Goal: Check status: Check status

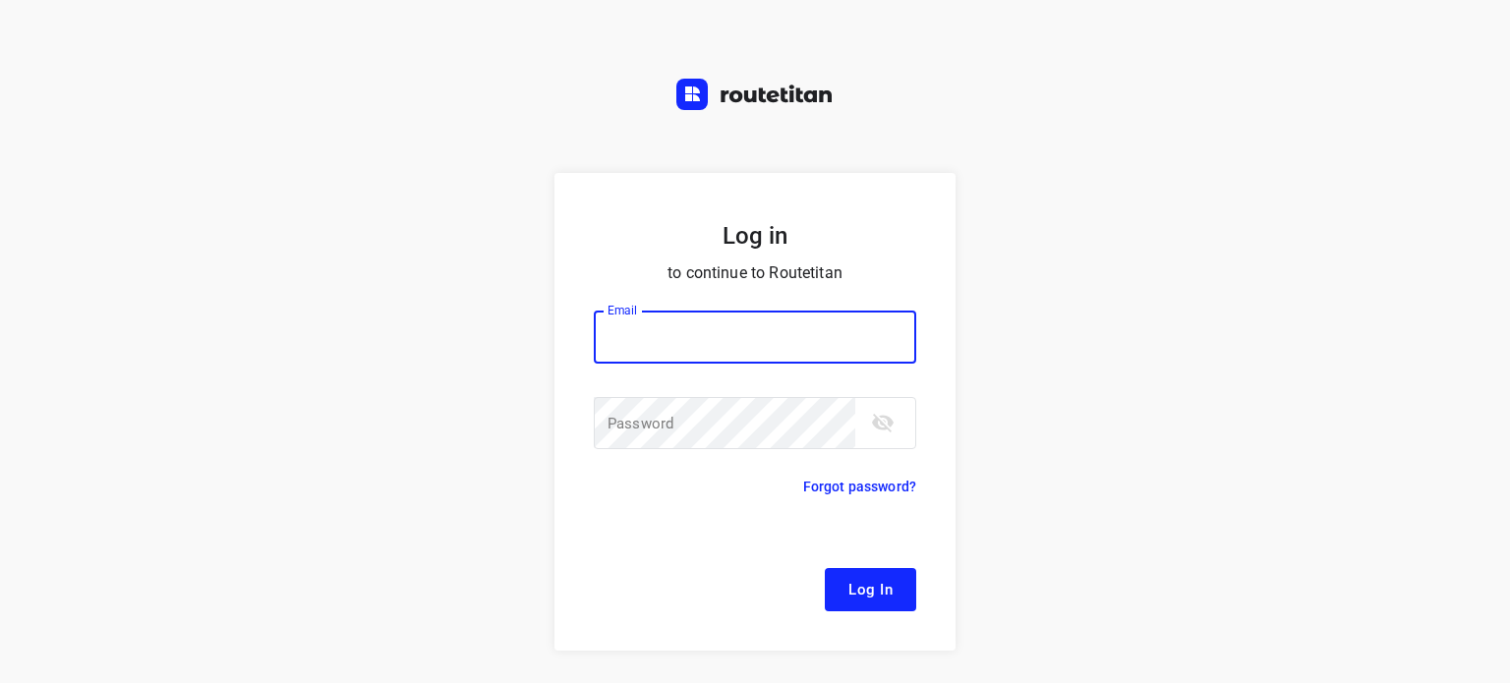
click at [705, 345] on input "email" at bounding box center [755, 337] width 322 height 53
type input "[EMAIL_ADDRESS][DOMAIN_NAME]"
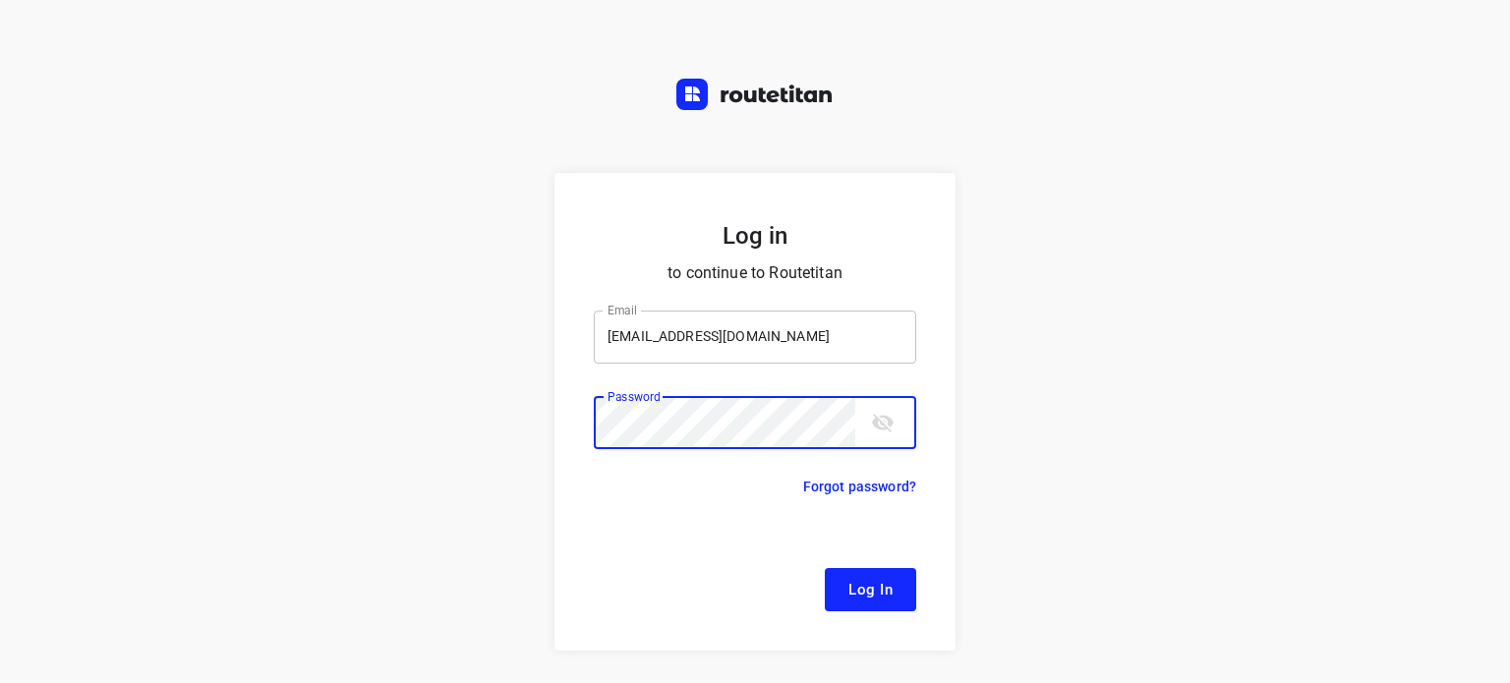
click at [825, 568] on button "Log In" at bounding box center [870, 589] width 91 height 43
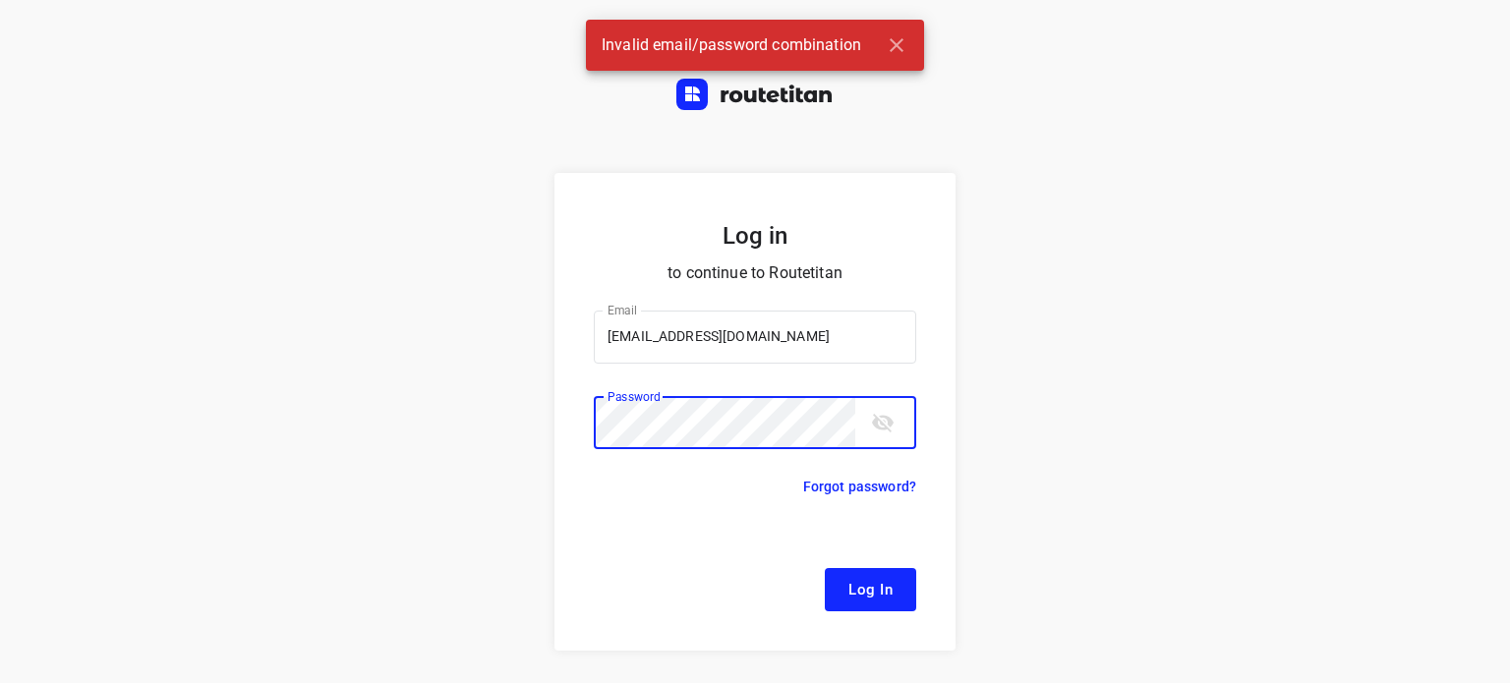
click at [872, 416] on icon "toggle password visibility" at bounding box center [883, 423] width 24 height 24
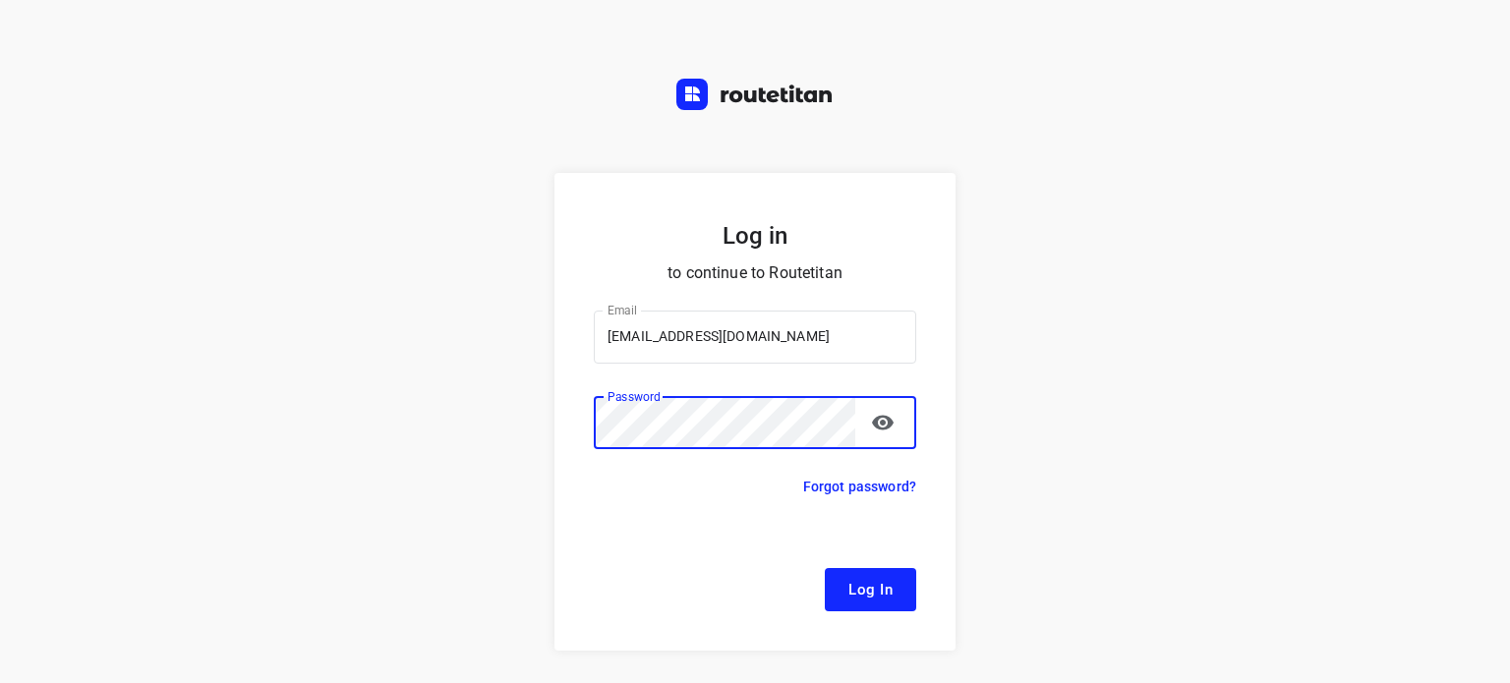
click at [825, 568] on button "Log In" at bounding box center [870, 589] width 91 height 43
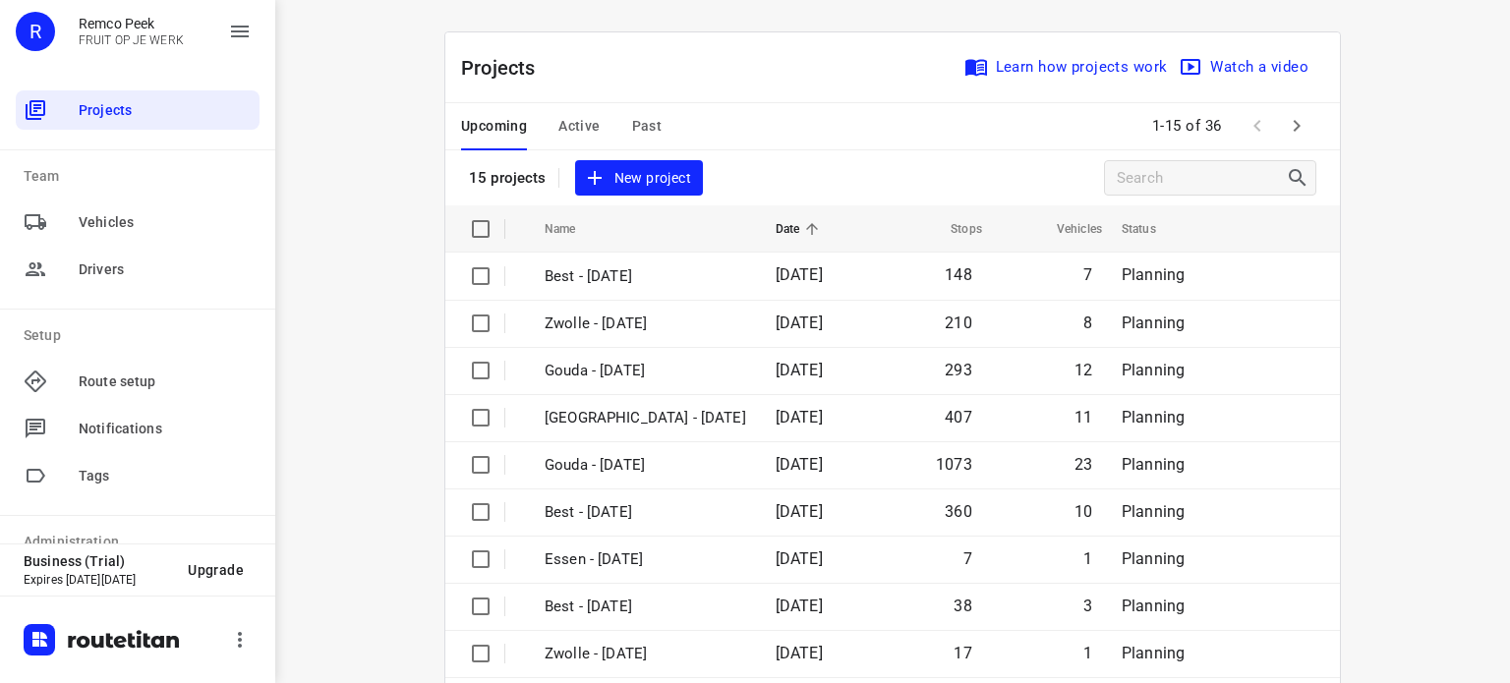
click at [655, 125] on div "Upcoming Active Past" at bounding box center [577, 126] width 232 height 47
click at [653, 125] on div "Upcoming Active Past" at bounding box center [577, 126] width 232 height 47
click at [645, 123] on span "Past" at bounding box center [647, 126] width 30 height 25
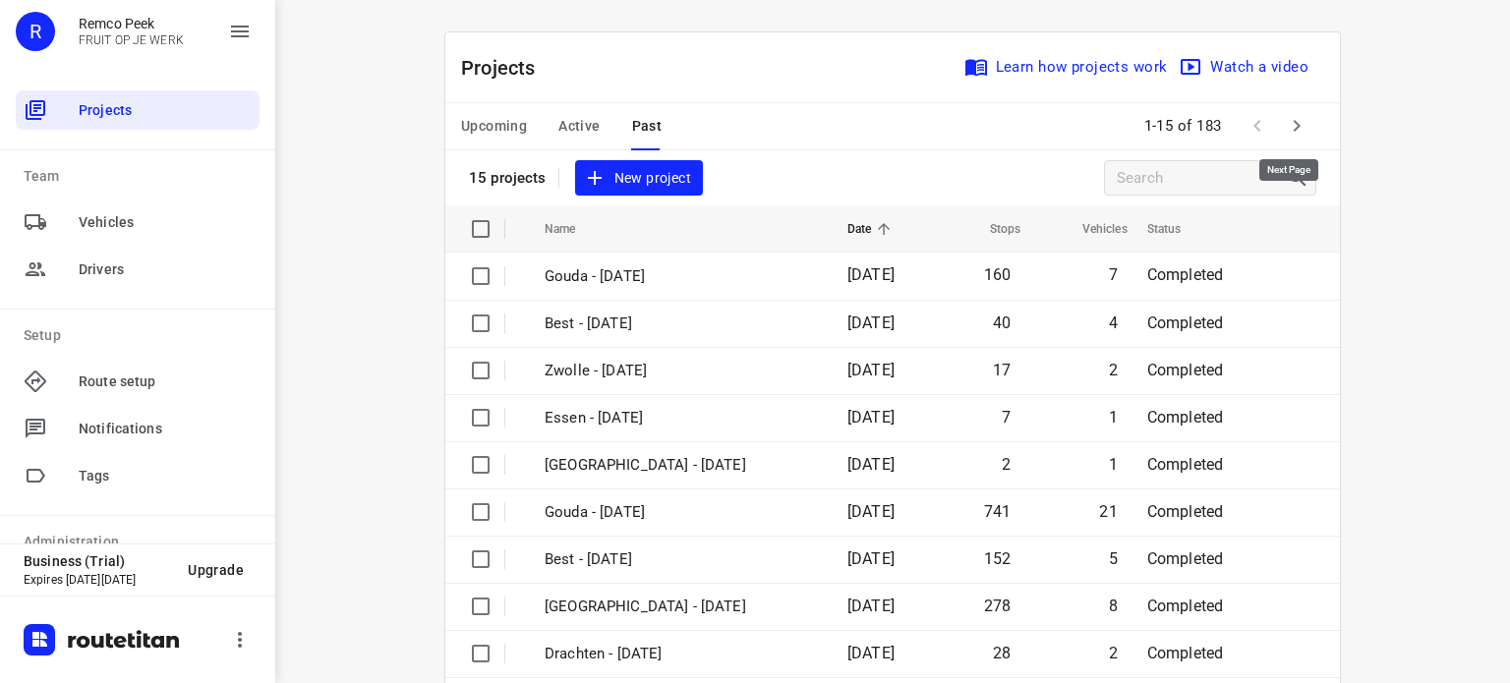
click at [1300, 127] on icon "button" at bounding box center [1297, 126] width 24 height 24
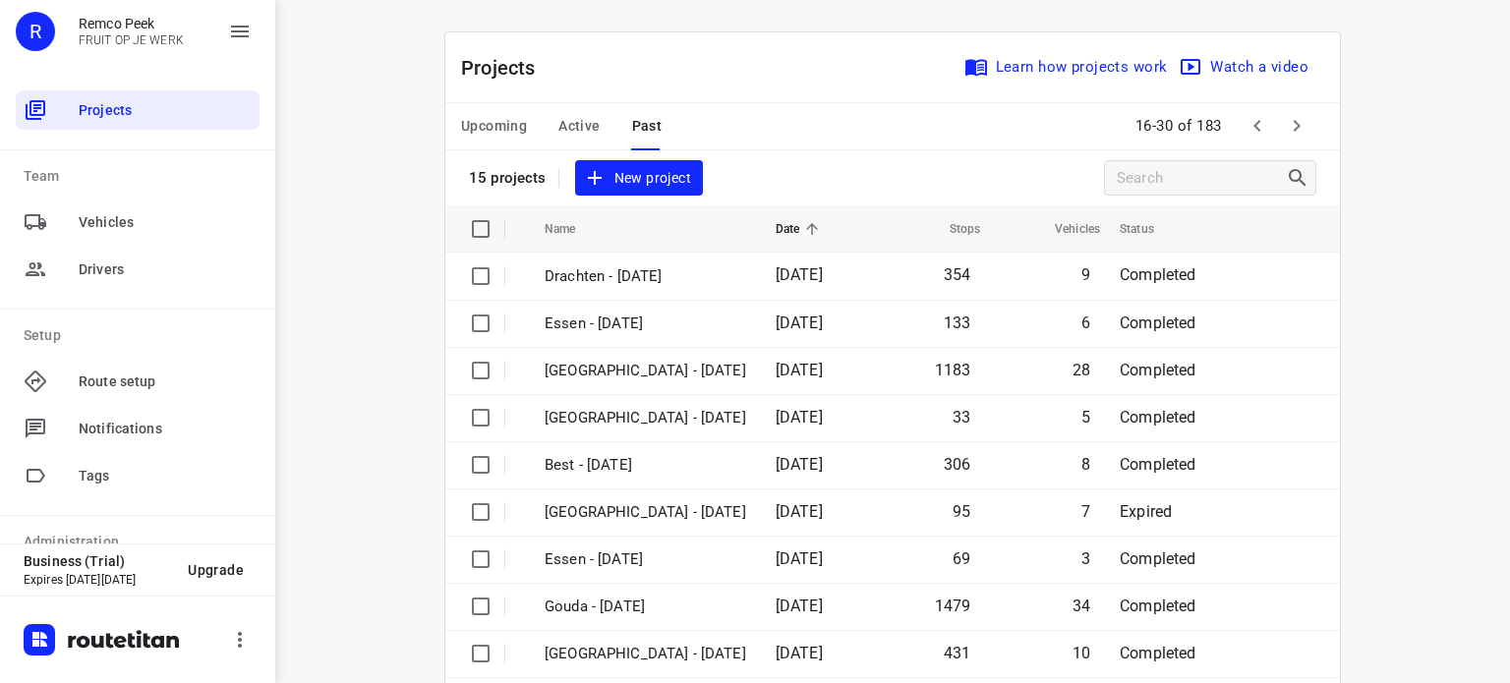
click at [1286, 123] on icon "button" at bounding box center [1297, 126] width 24 height 24
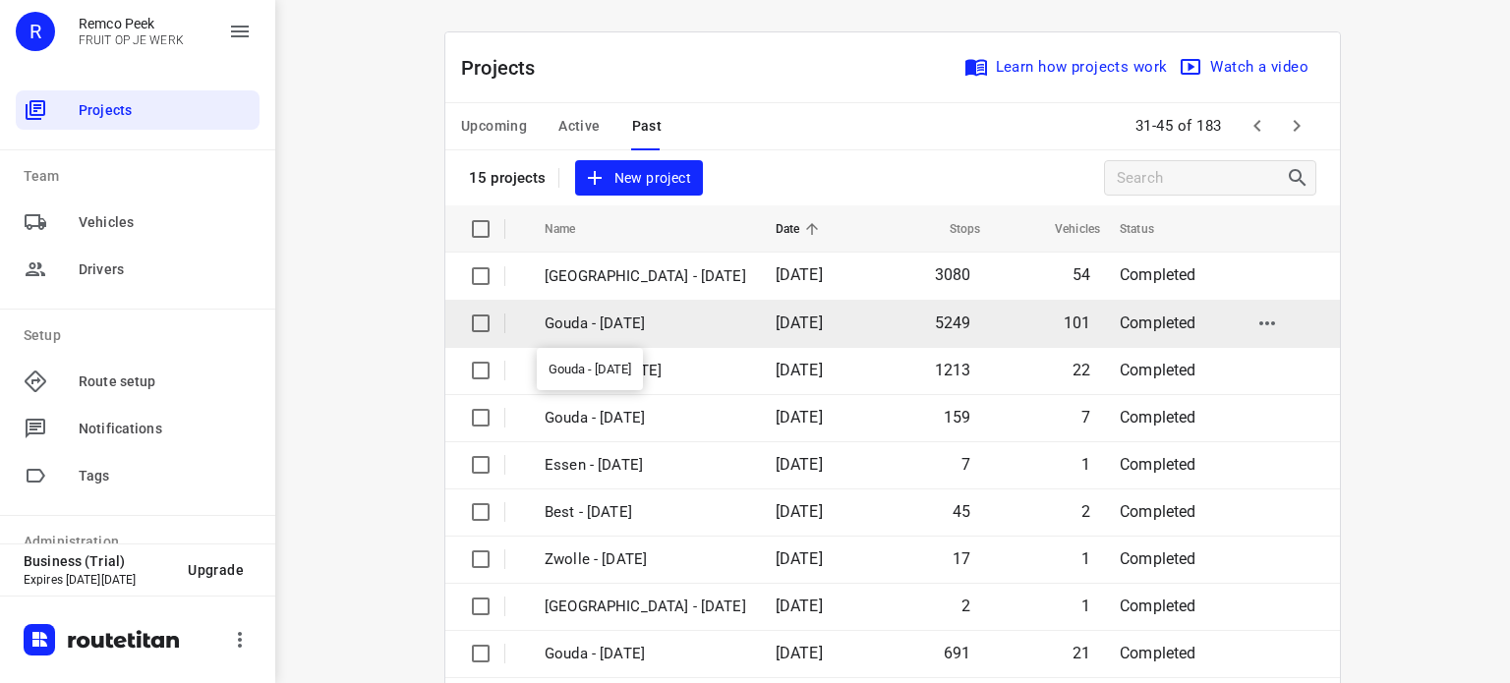
click at [657, 319] on p "Gouda - [DATE]" at bounding box center [646, 324] width 202 height 23
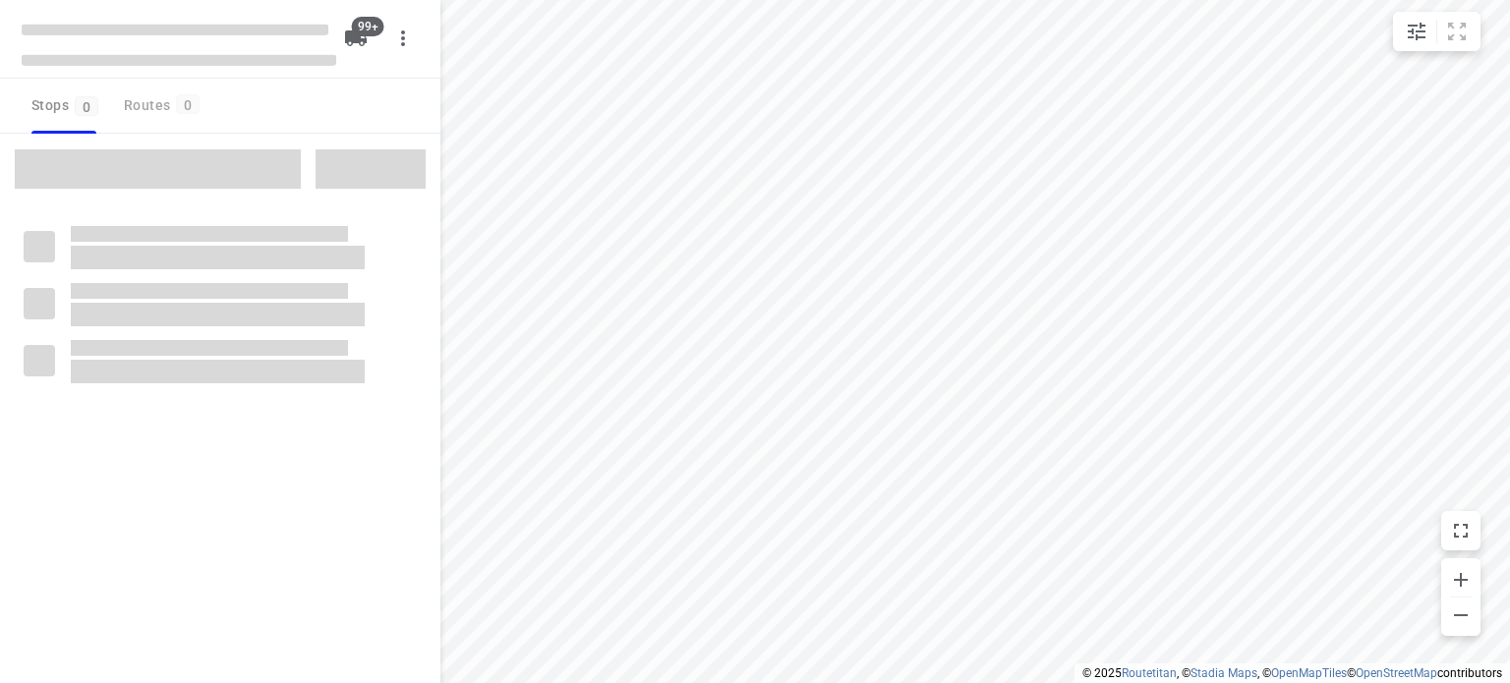
checkbox input "true"
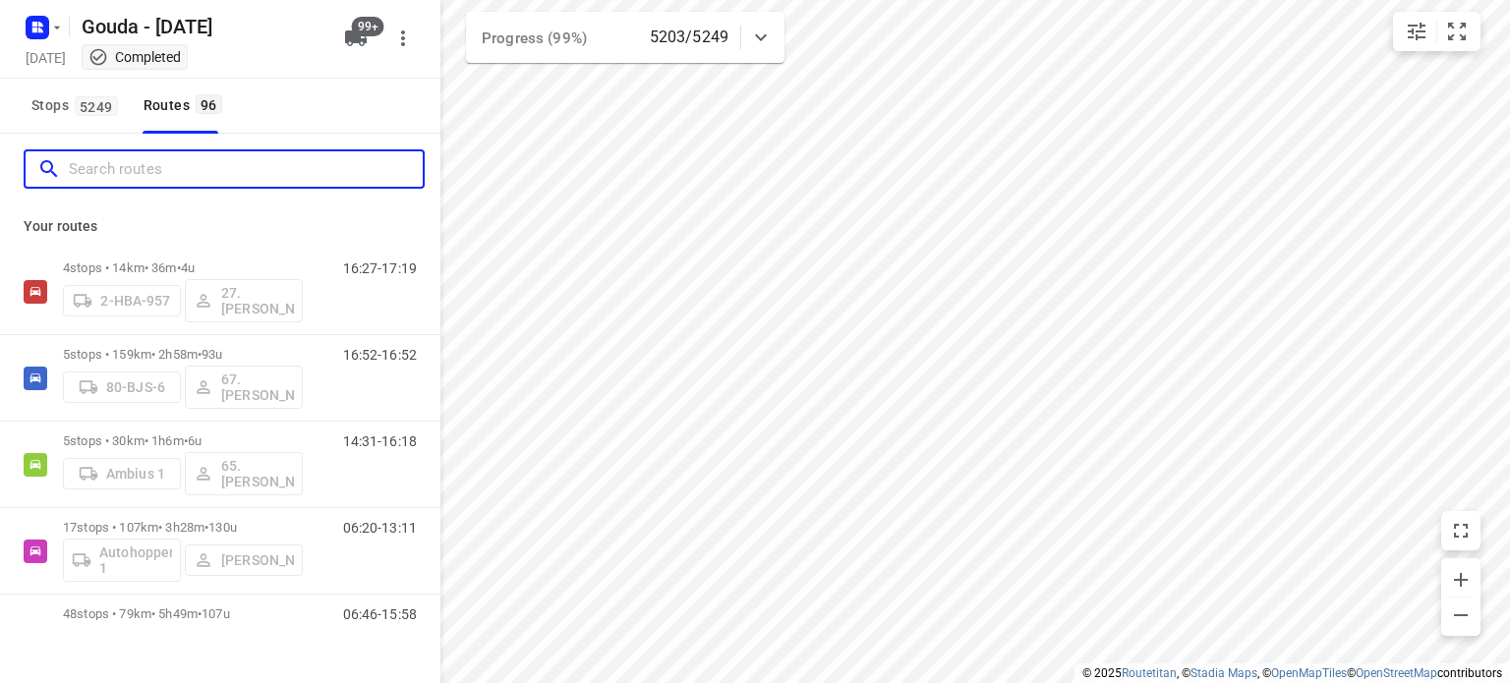
click at [189, 161] on input "Search routes" at bounding box center [246, 169] width 354 height 30
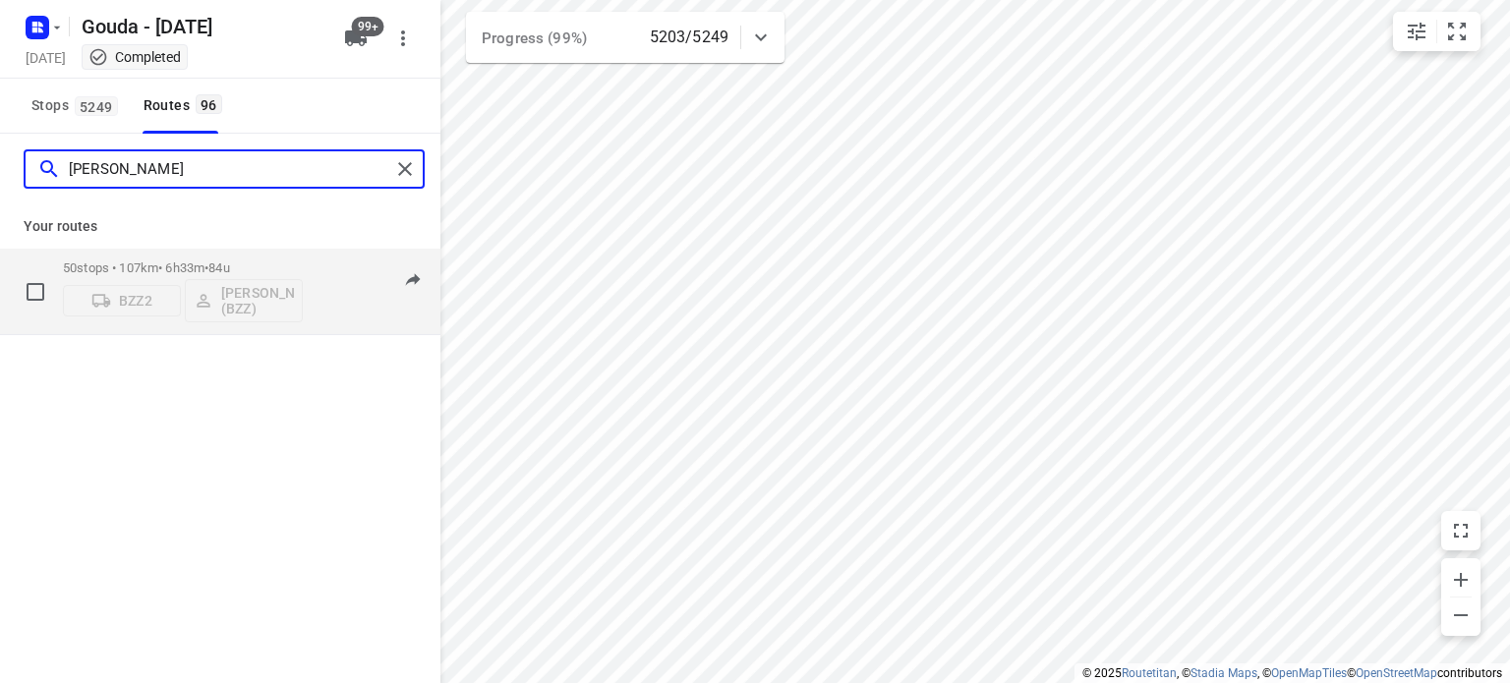
type input "[PERSON_NAME]"
click at [305, 259] on div "50 stops • 107km • 6h33m • 84u BZZ2 [PERSON_NAME] (BZZ) 06:45-13:24" at bounding box center [251, 292] width 377 height 82
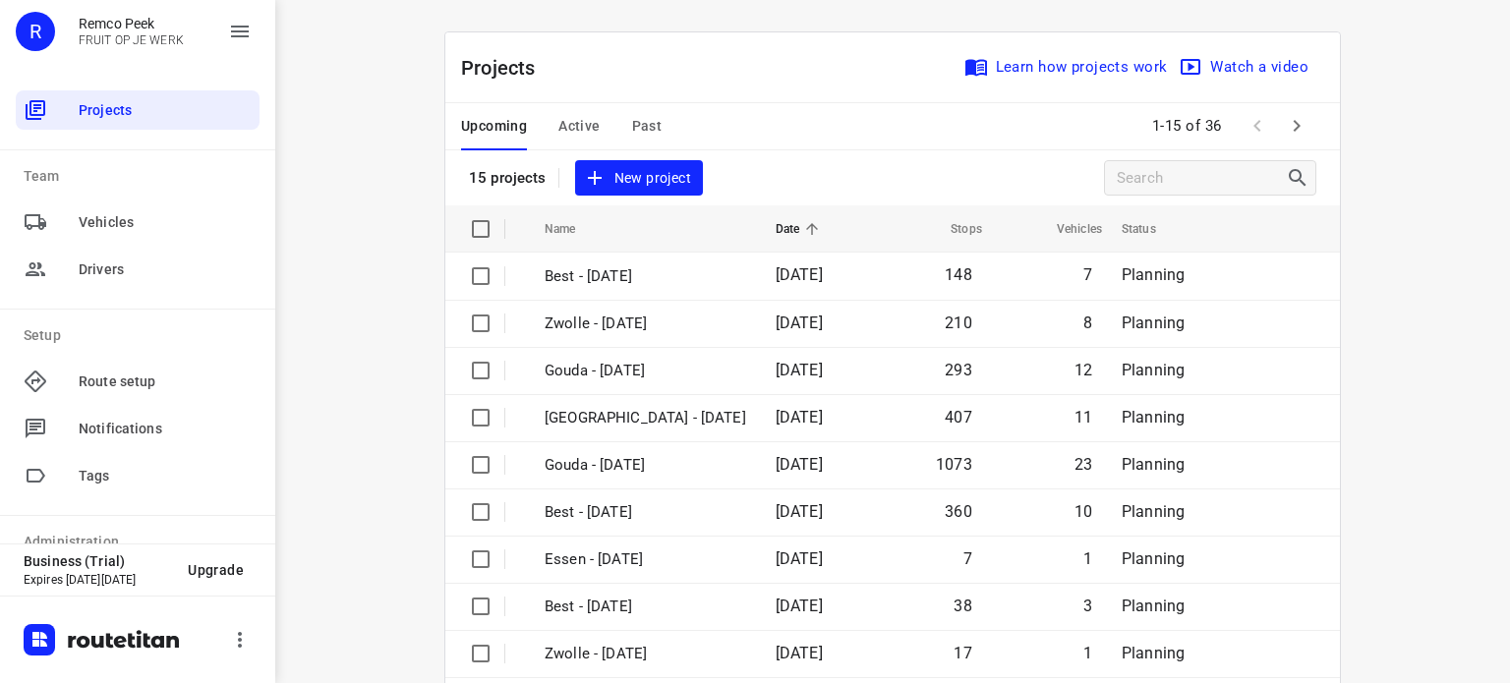
click at [1299, 125] on icon "button" at bounding box center [1297, 126] width 24 height 24
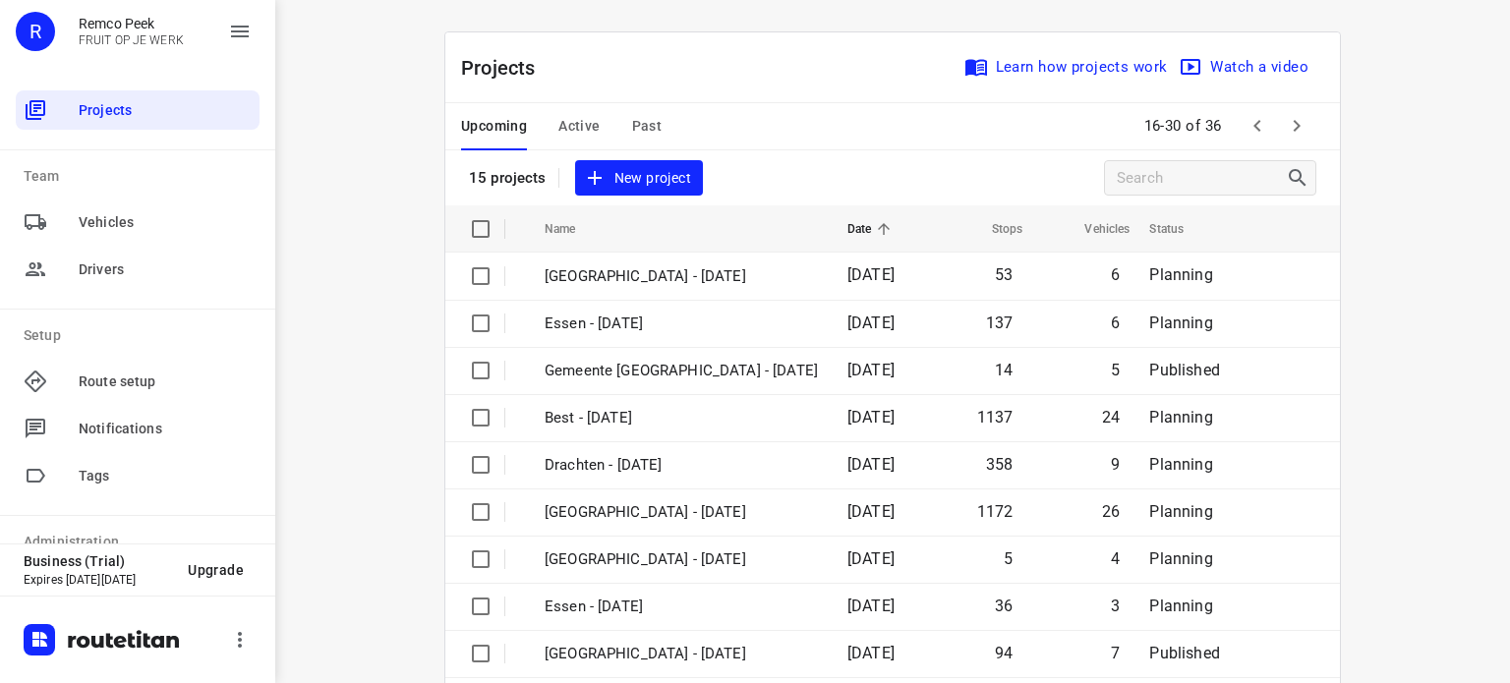
scroll to position [310, 0]
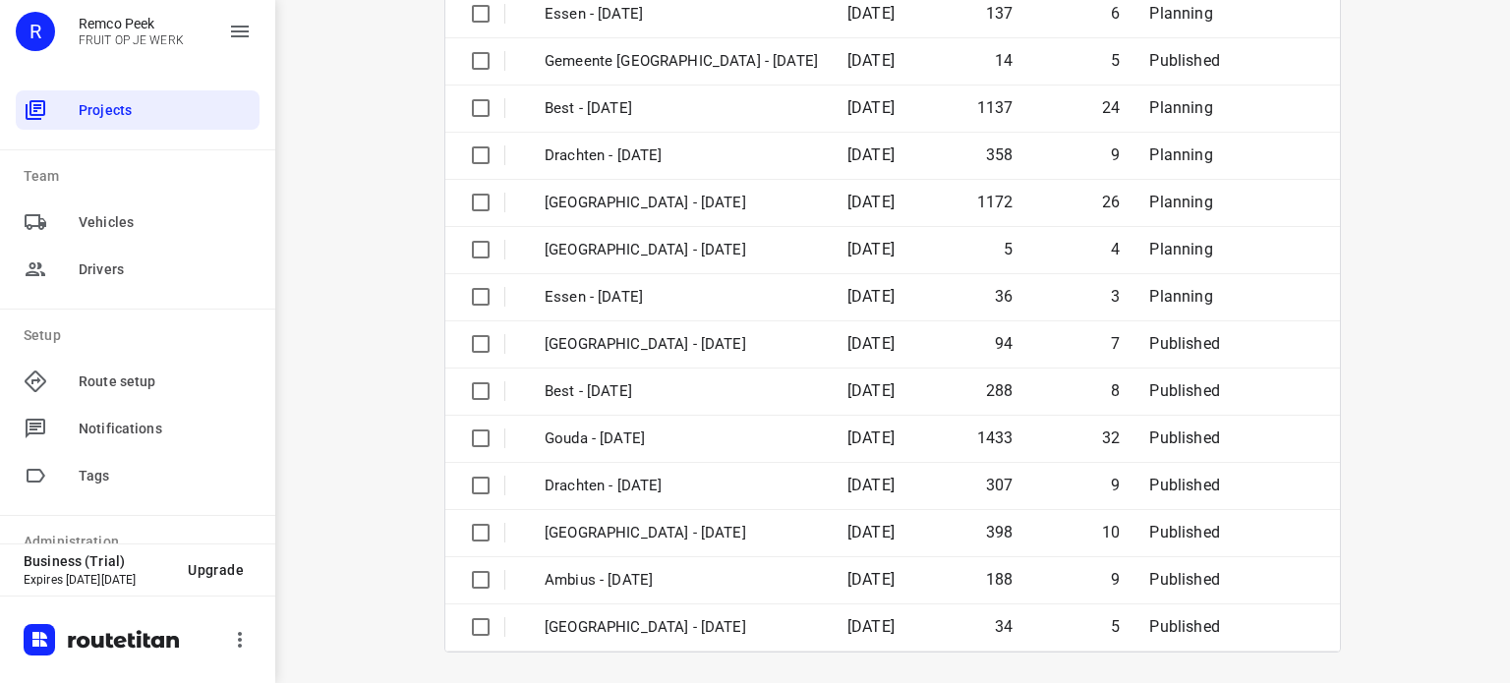
drag, startPoint x: 1346, startPoint y: 210, endPoint x: 1368, endPoint y: 457, distance: 247.8
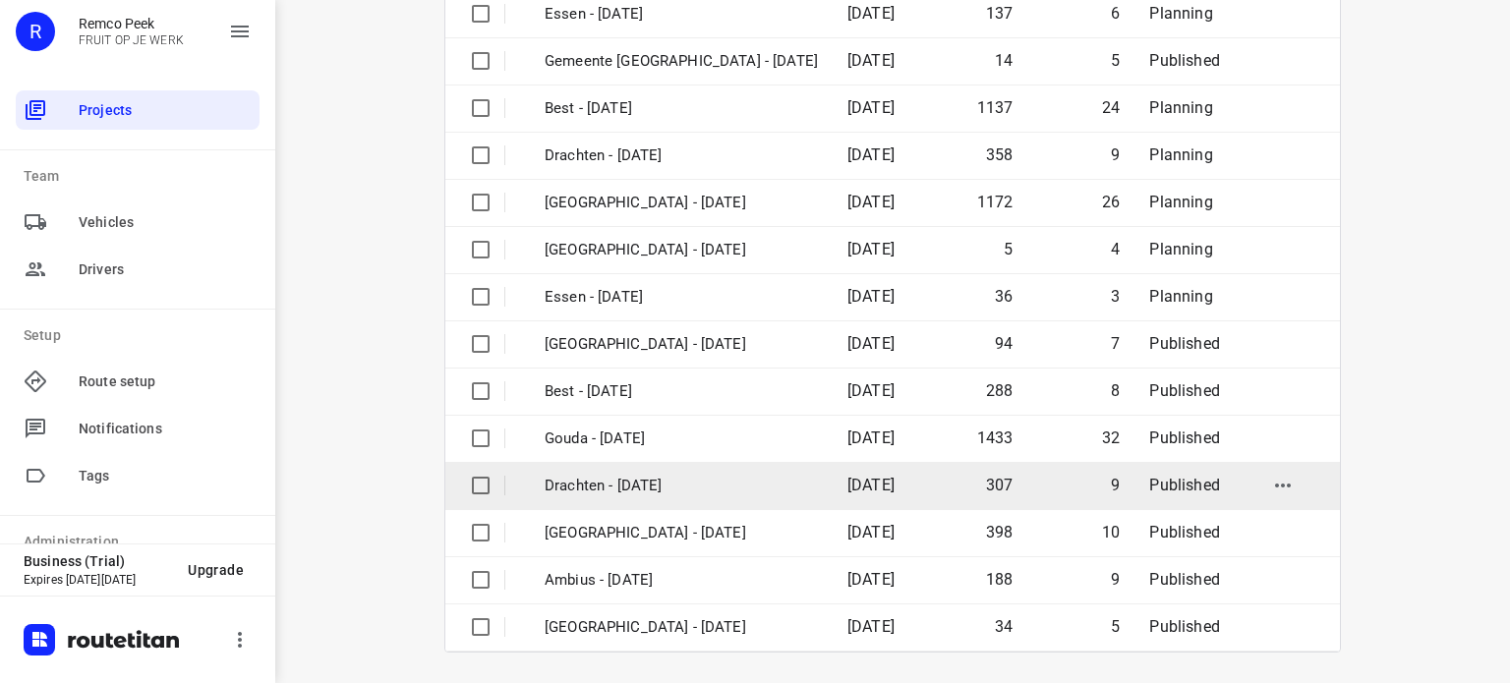
scroll to position [0, 0]
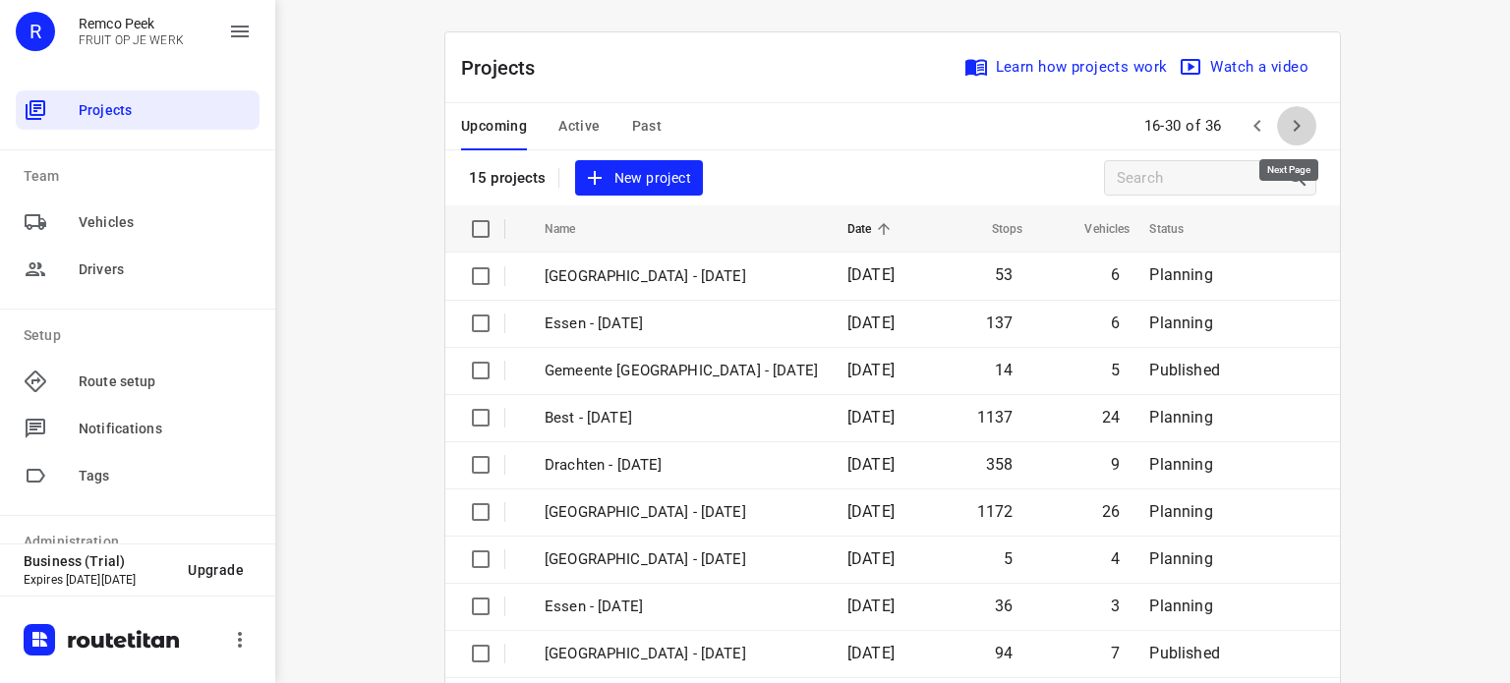
click at [1285, 121] on icon "button" at bounding box center [1297, 126] width 24 height 24
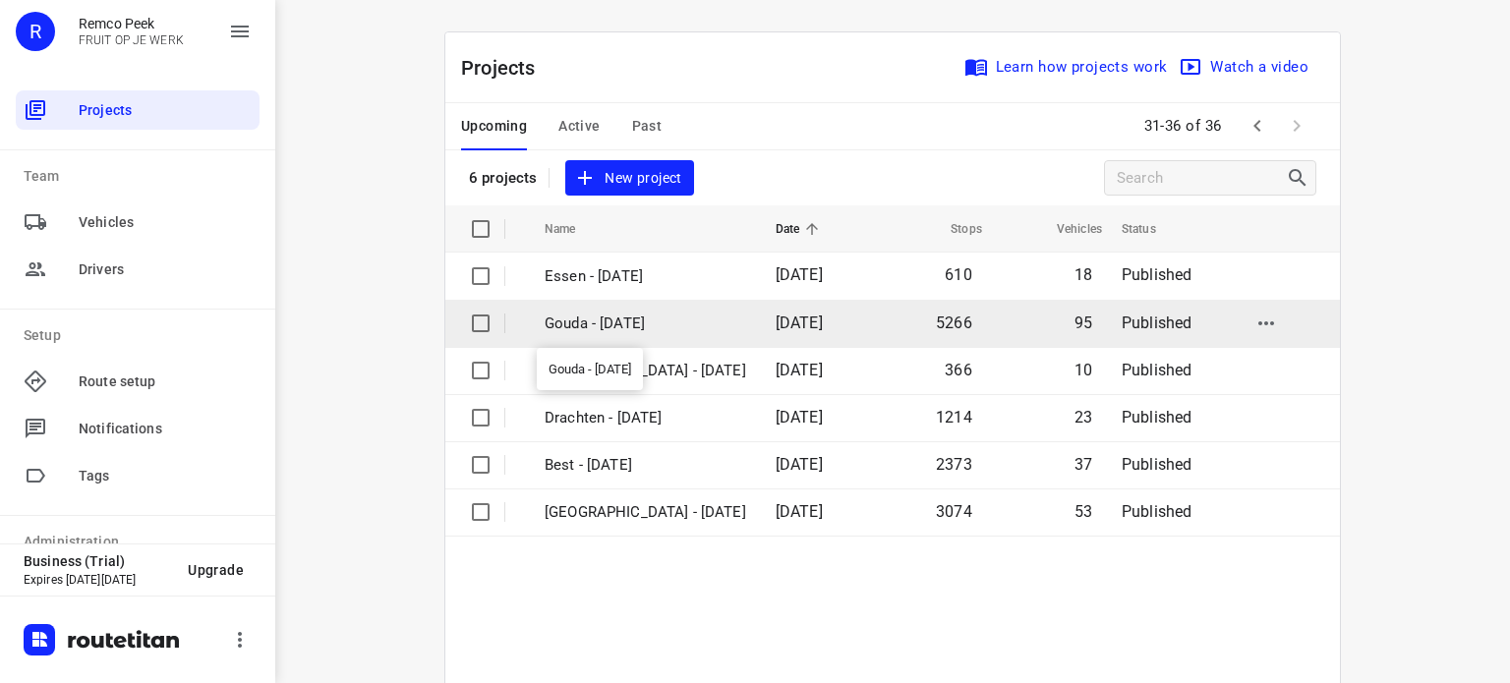
click at [620, 317] on p "Gouda - [DATE]" at bounding box center [646, 324] width 202 height 23
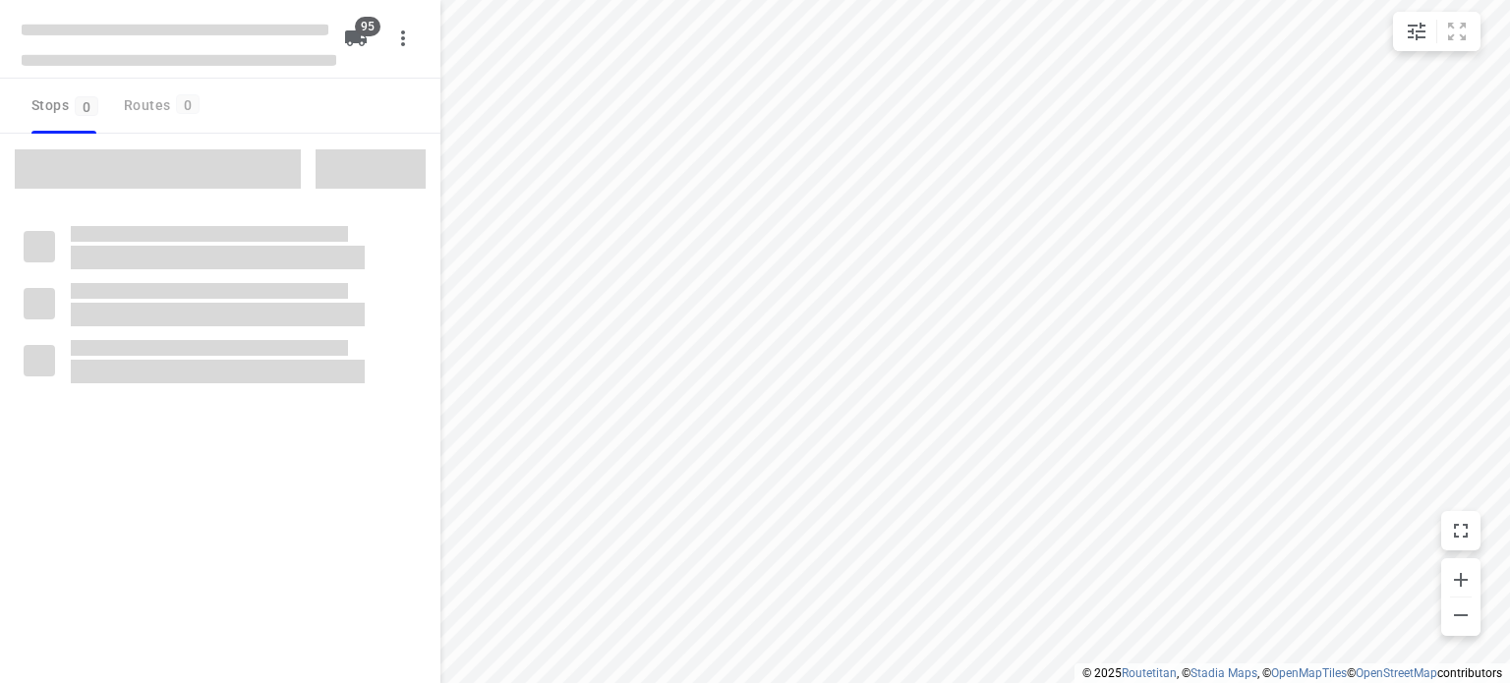
checkbox input "true"
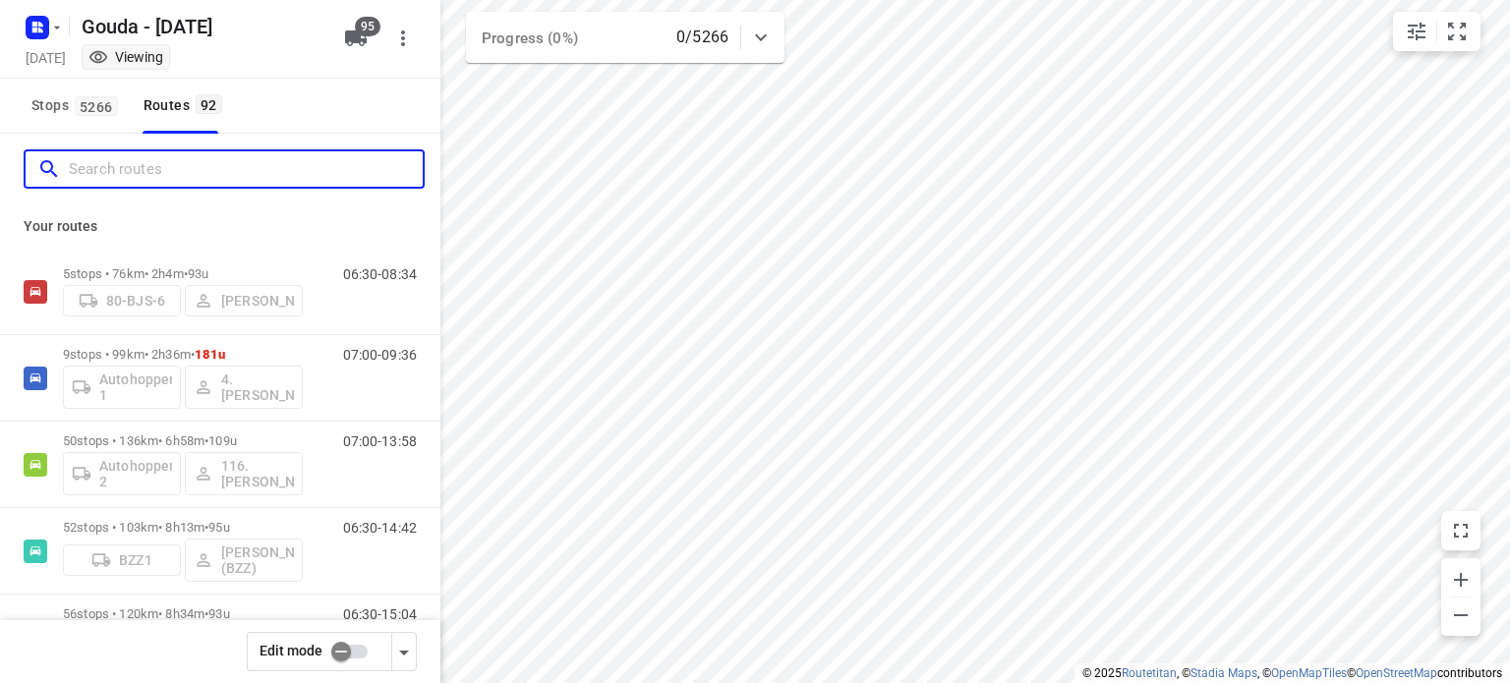
click at [336, 171] on input "Search routes" at bounding box center [246, 169] width 354 height 30
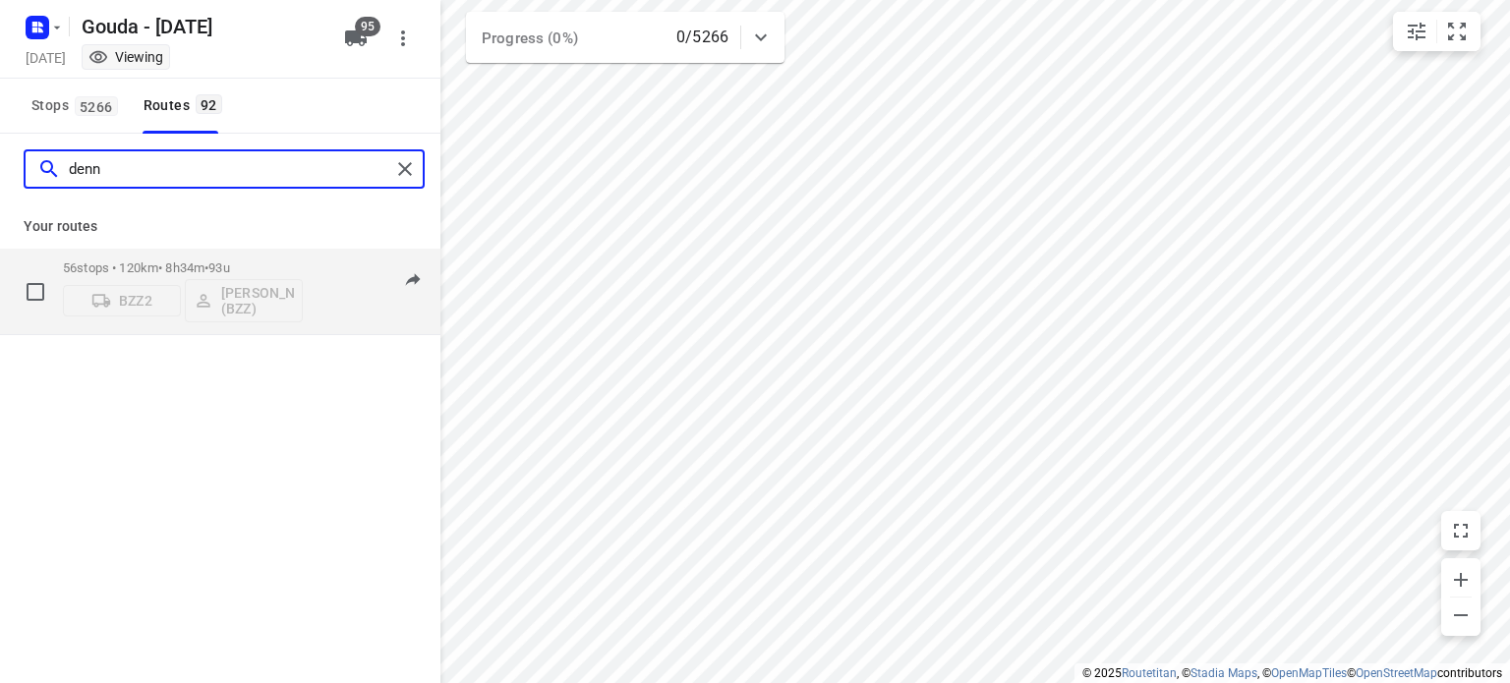
type input "denn"
click at [229, 272] on span "93u" at bounding box center [218, 267] width 21 height 15
